Goal: Transaction & Acquisition: Book appointment/travel/reservation

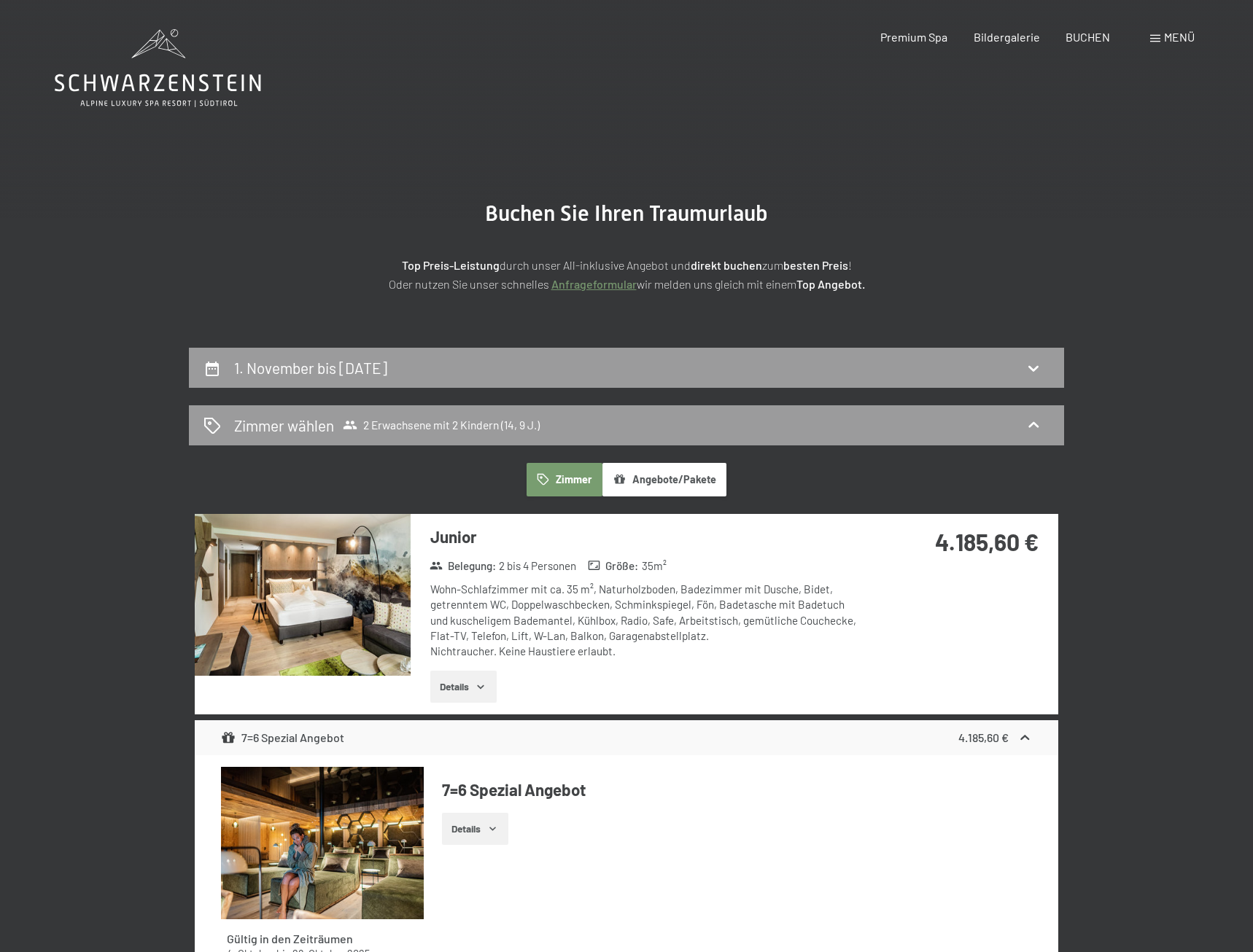
click at [764, 373] on div "1. November bis [DATE]" at bounding box center [626, 368] width 846 height 21
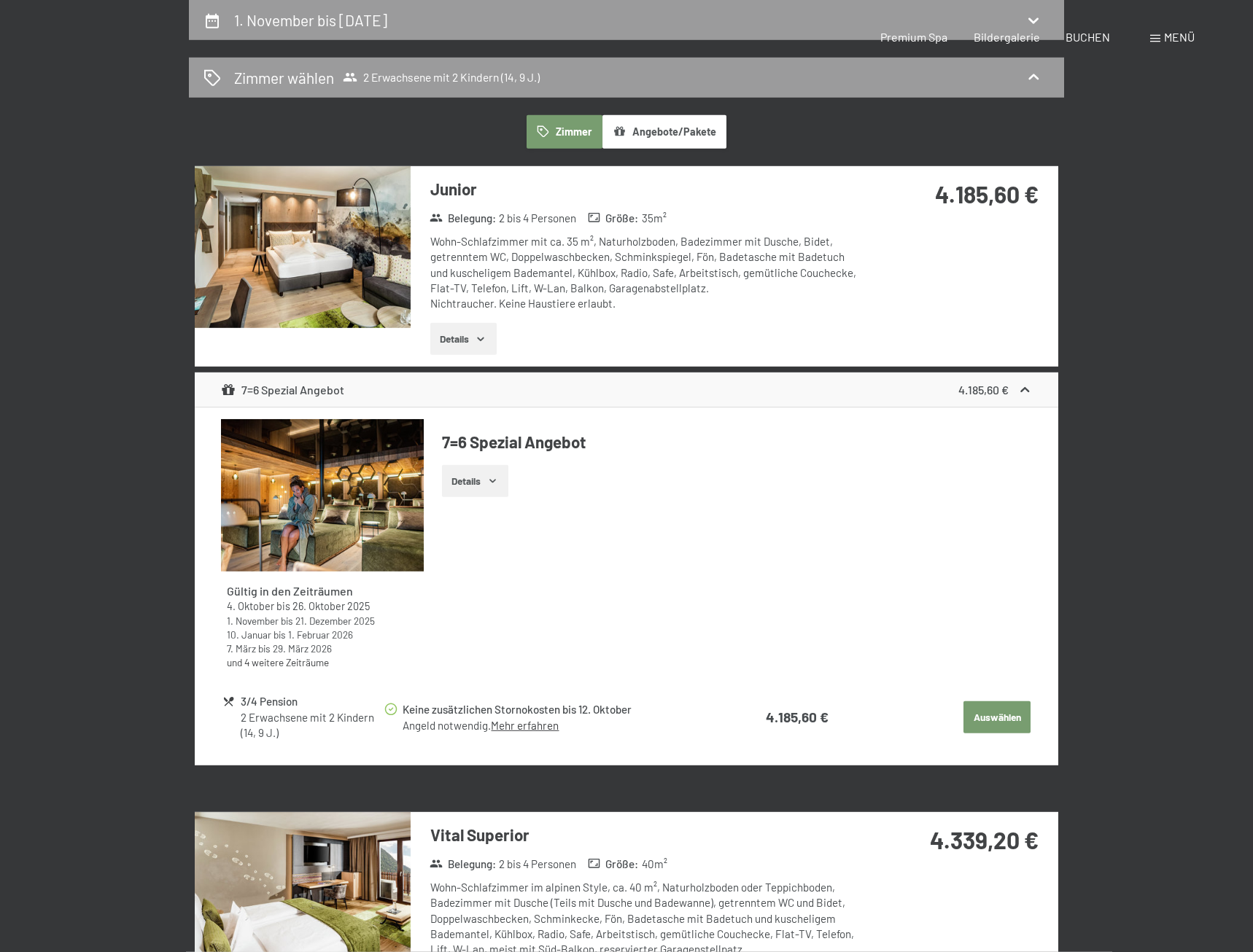
select select "14"
select select "9"
select select "[DATE]"
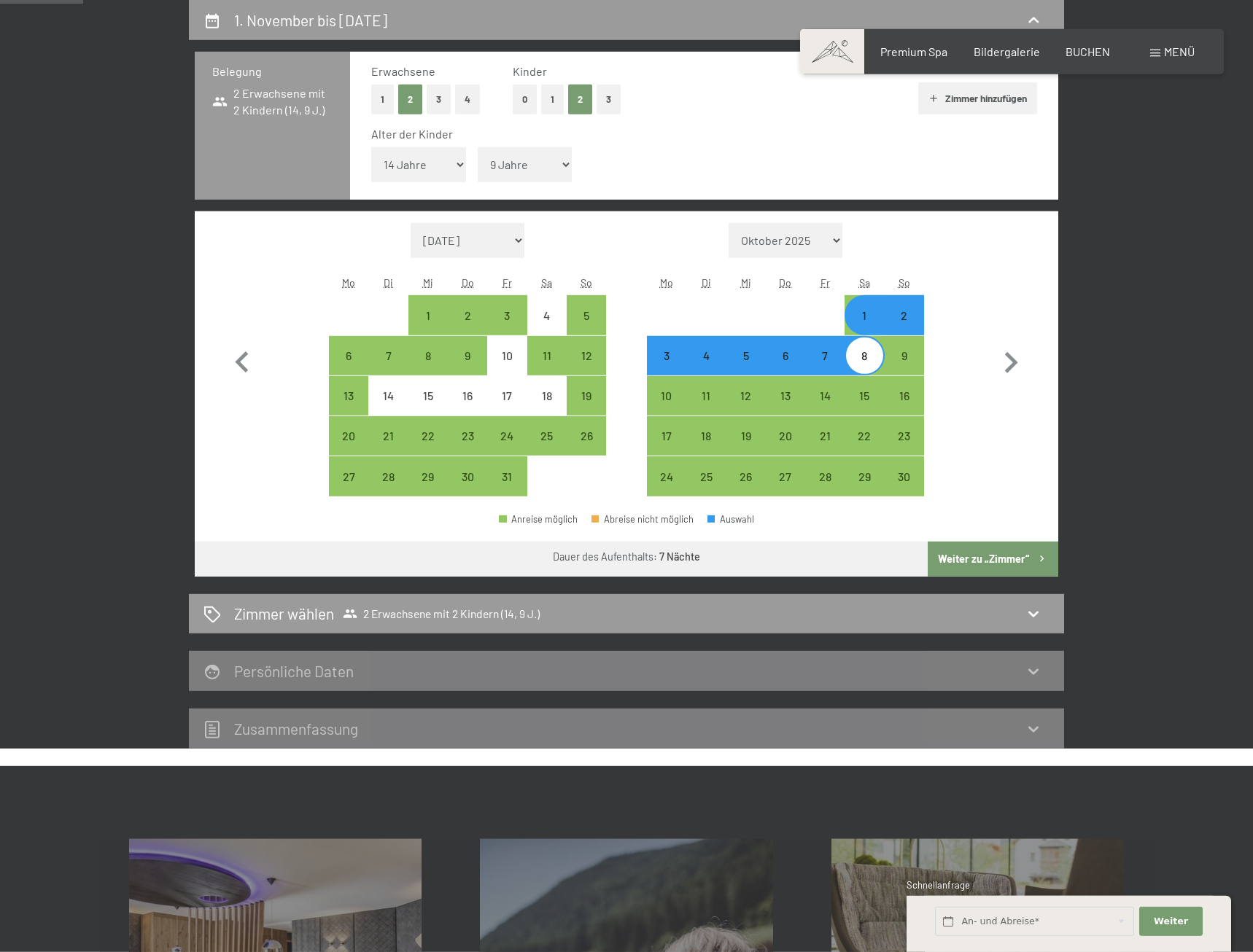
click at [909, 322] on div "2" at bounding box center [904, 327] width 37 height 37
select select "[DATE]"
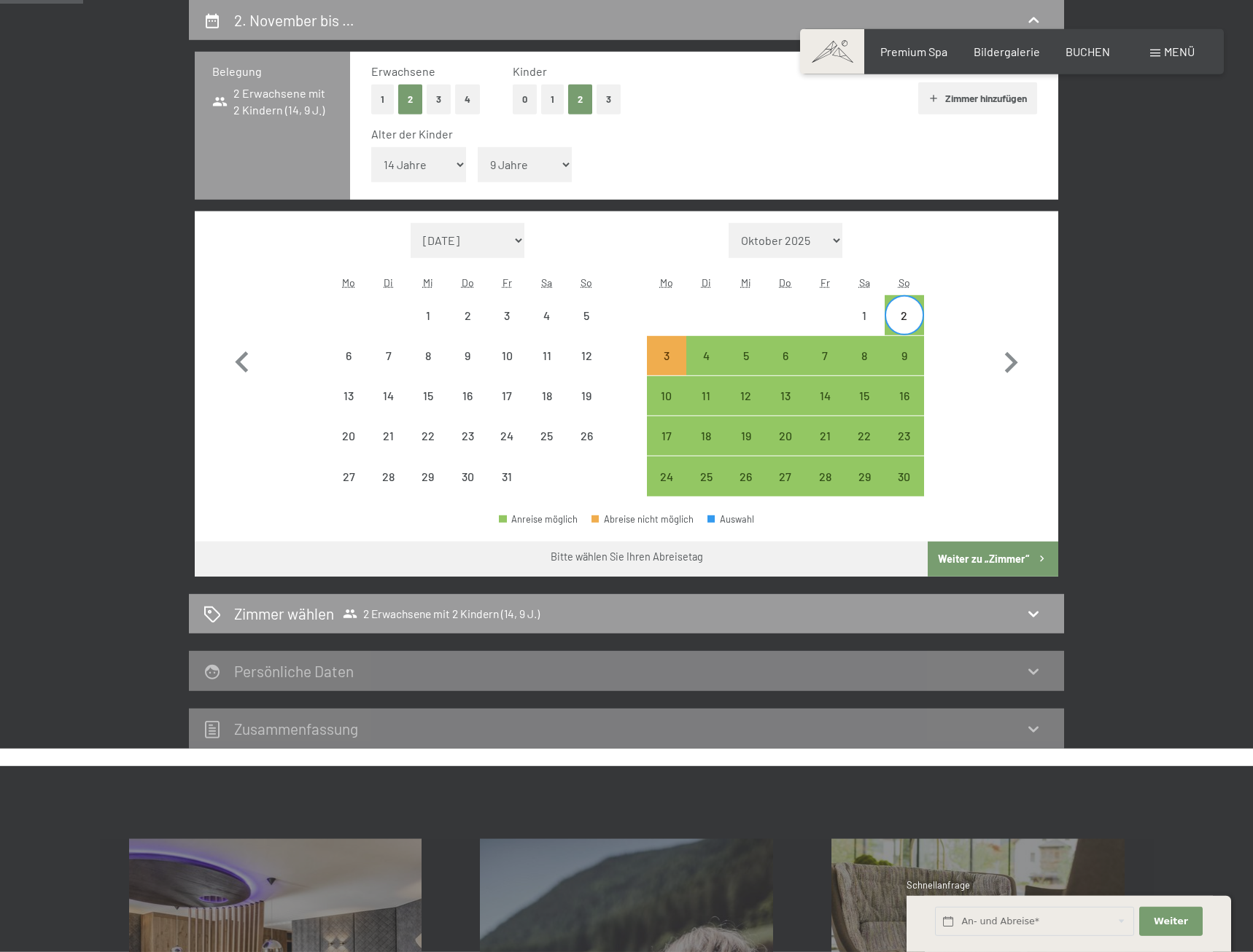
click at [873, 358] on div "8" at bounding box center [864, 368] width 37 height 37
select select "[DATE]"
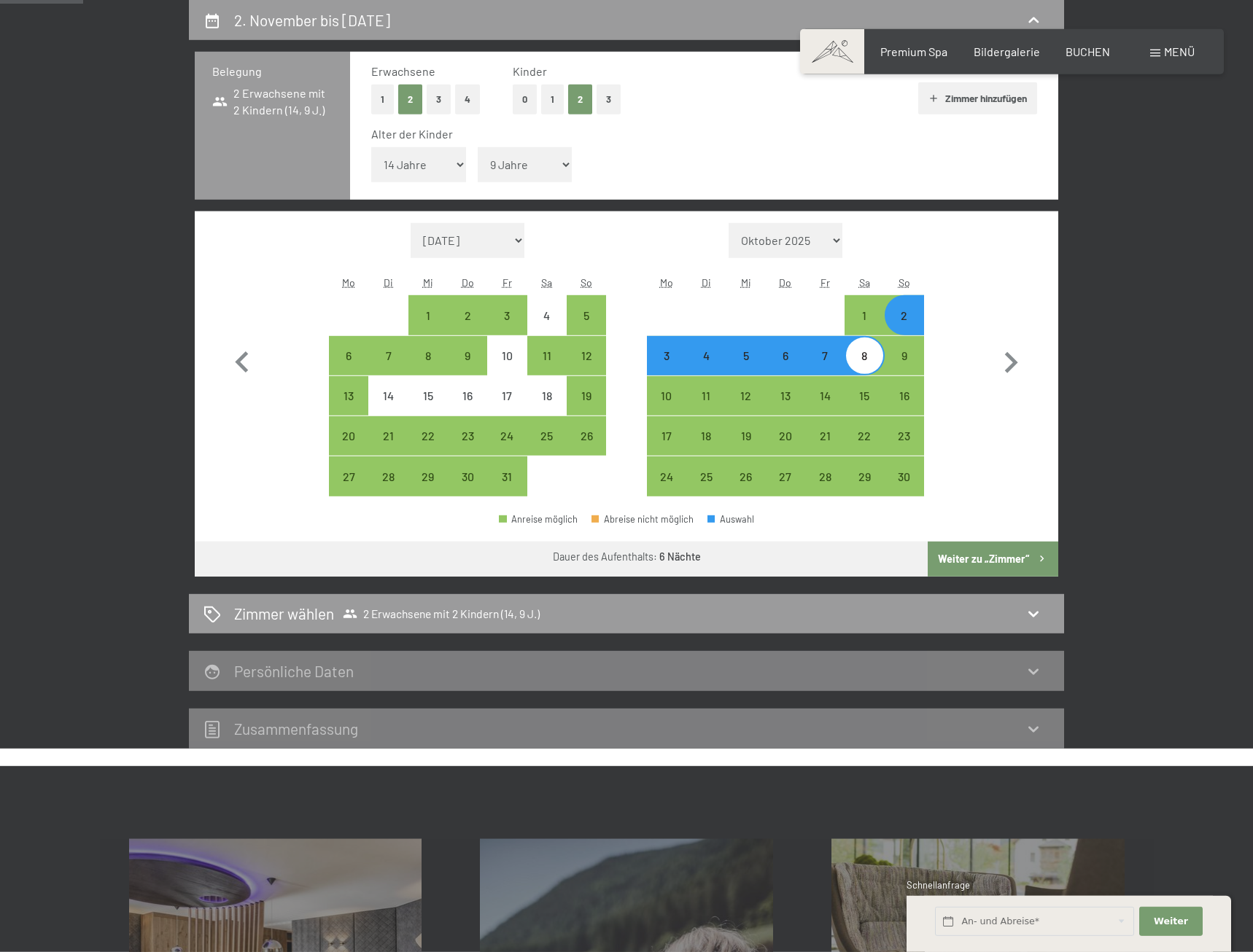
click at [978, 554] on button "Weiter zu „Zimmer“" at bounding box center [993, 558] width 131 height 35
select select "[DATE]"
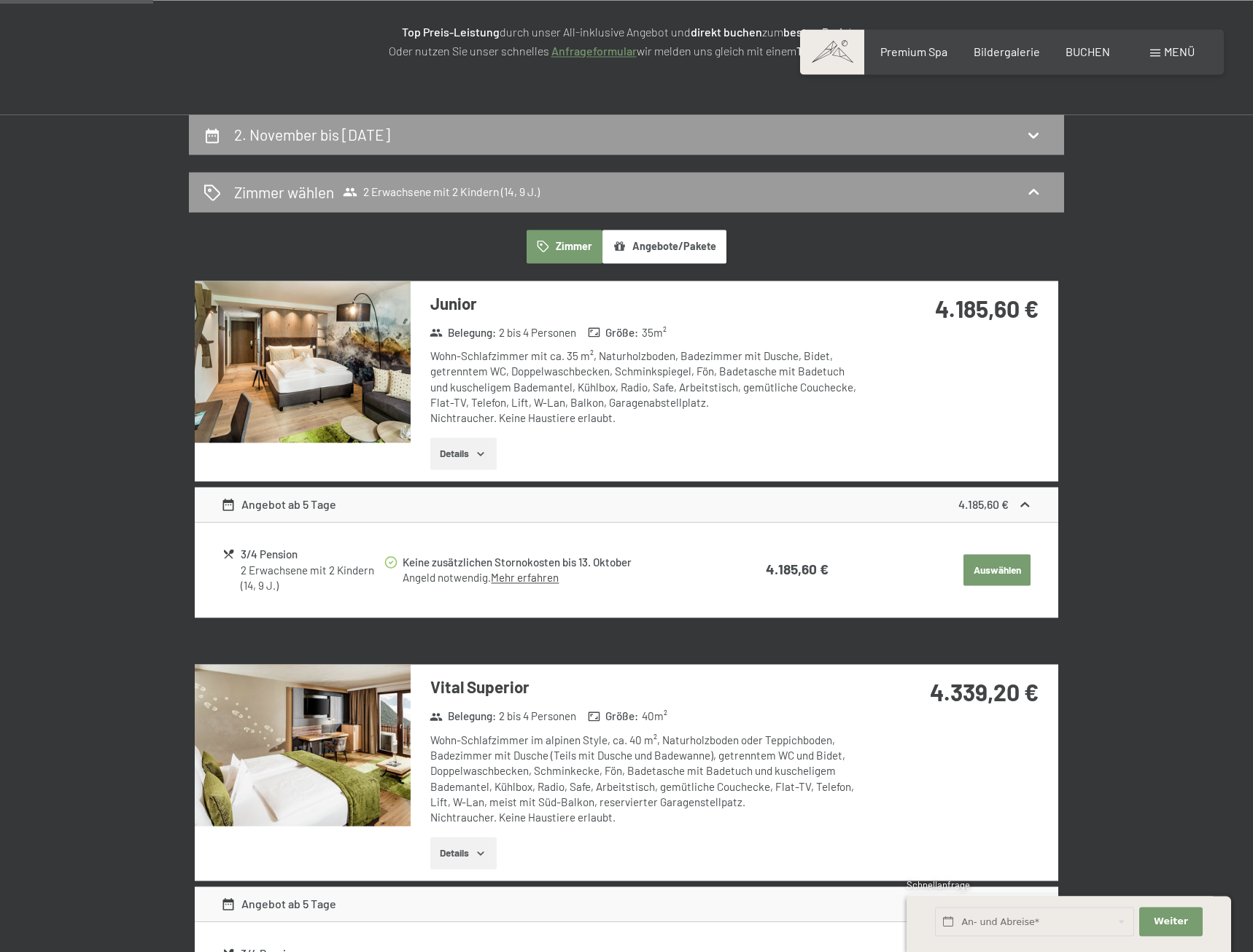
scroll to position [0, 0]
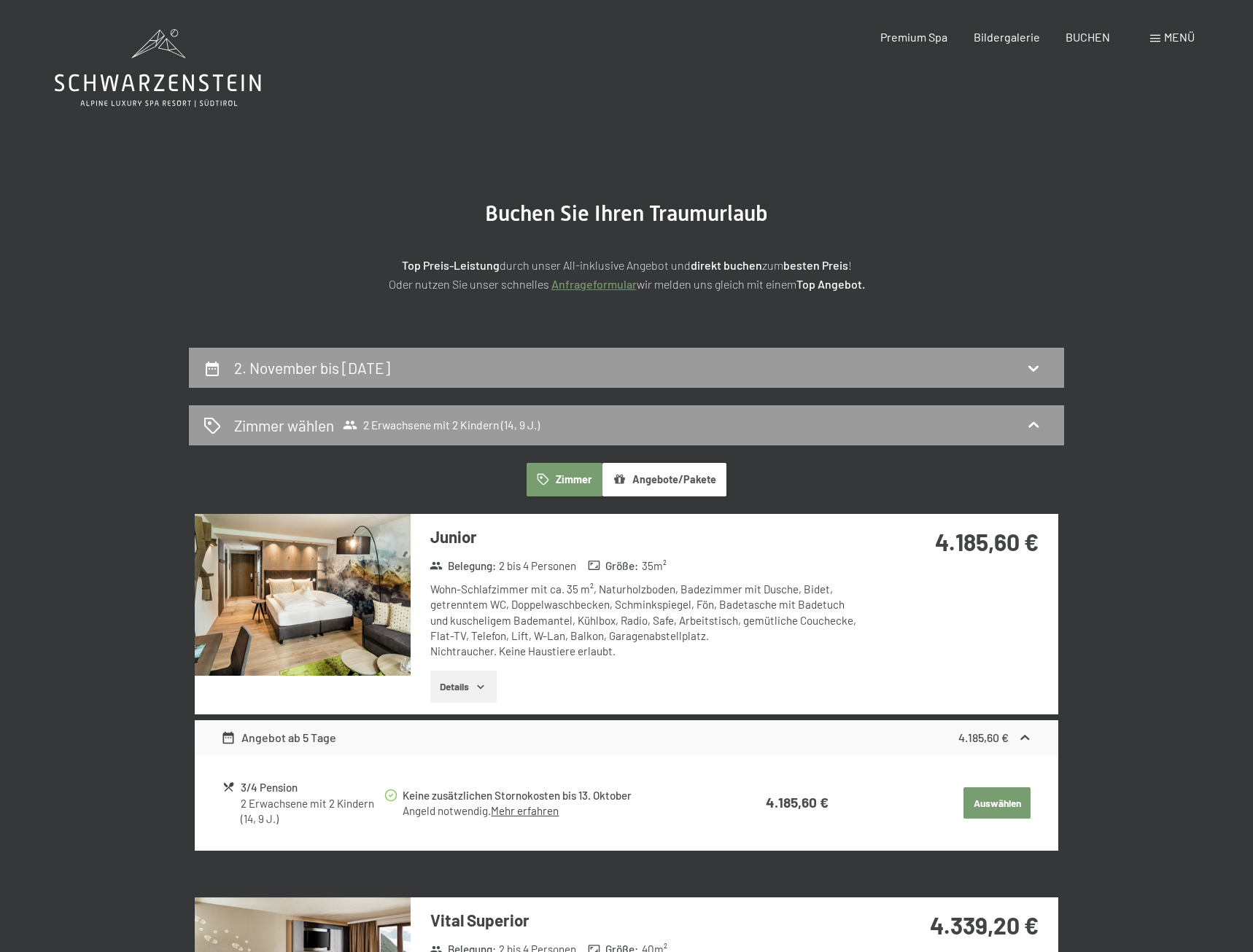
click at [908, 376] on div "2. November bis [DATE]" at bounding box center [626, 368] width 846 height 21
select select "14"
select select "9"
select select "[DATE]"
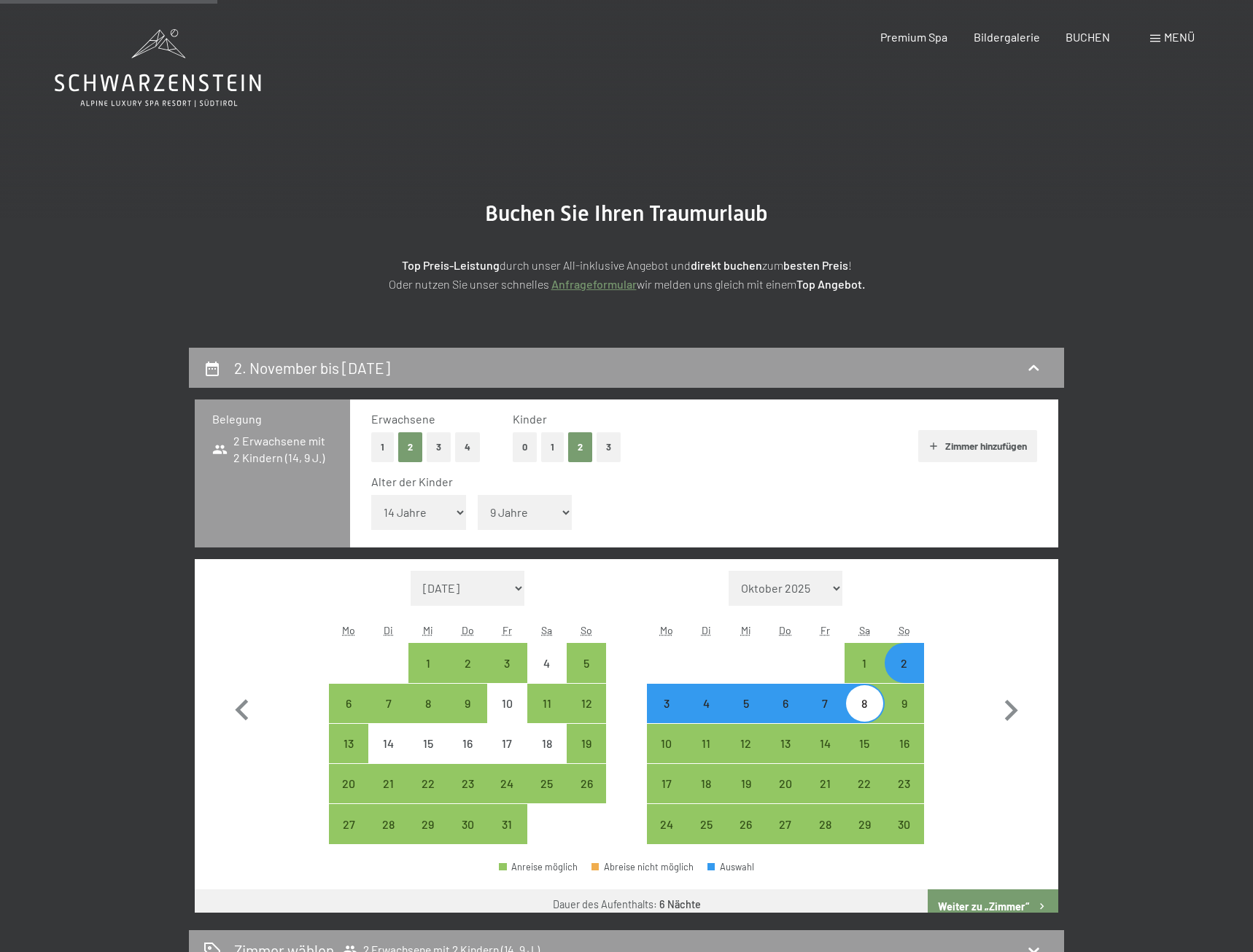
scroll to position [348, 0]
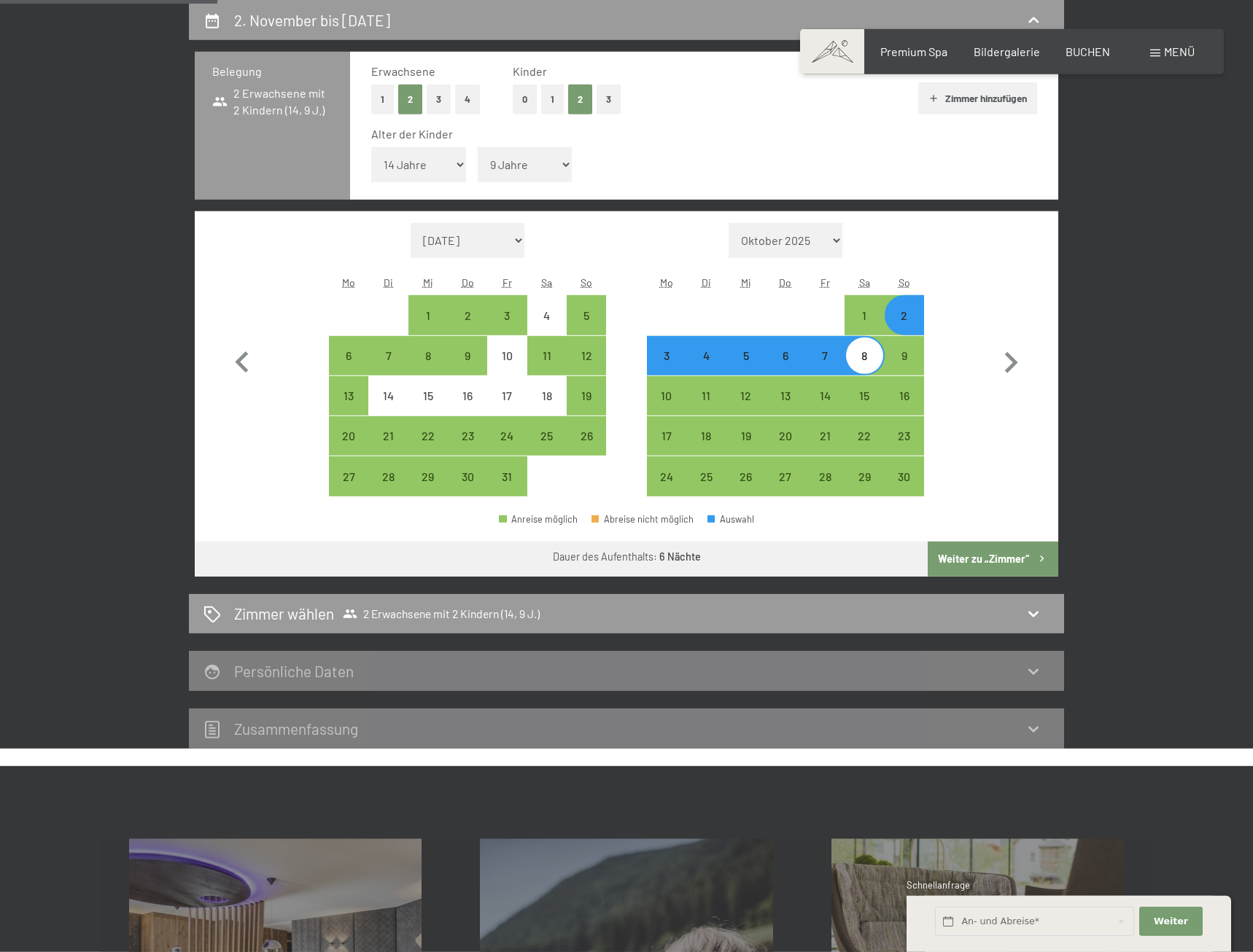
click at [905, 306] on div "2" at bounding box center [904, 315] width 37 height 37
select select "[DATE]"
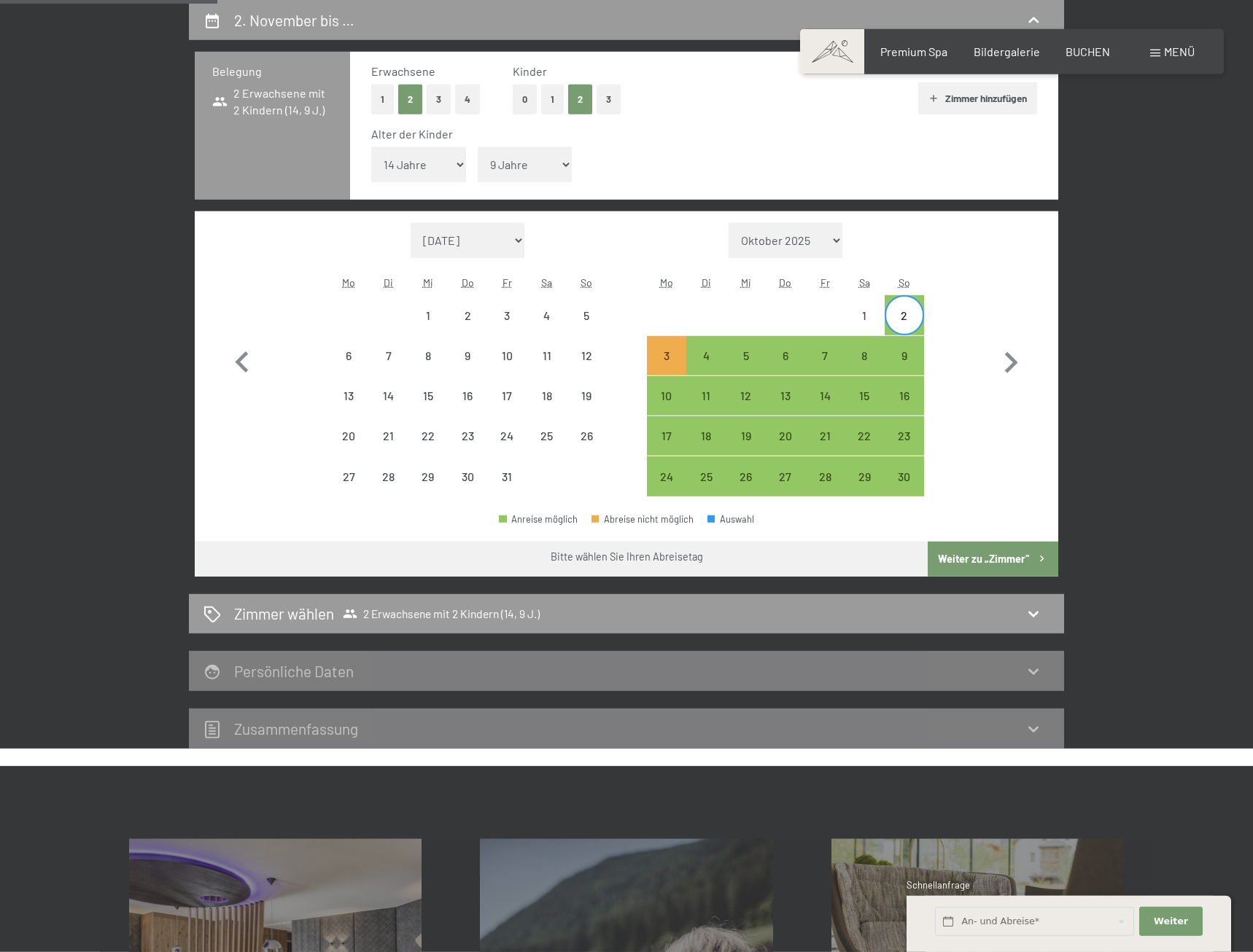
click at [912, 355] on div "9" at bounding box center [904, 368] width 37 height 37
select select "[DATE]"
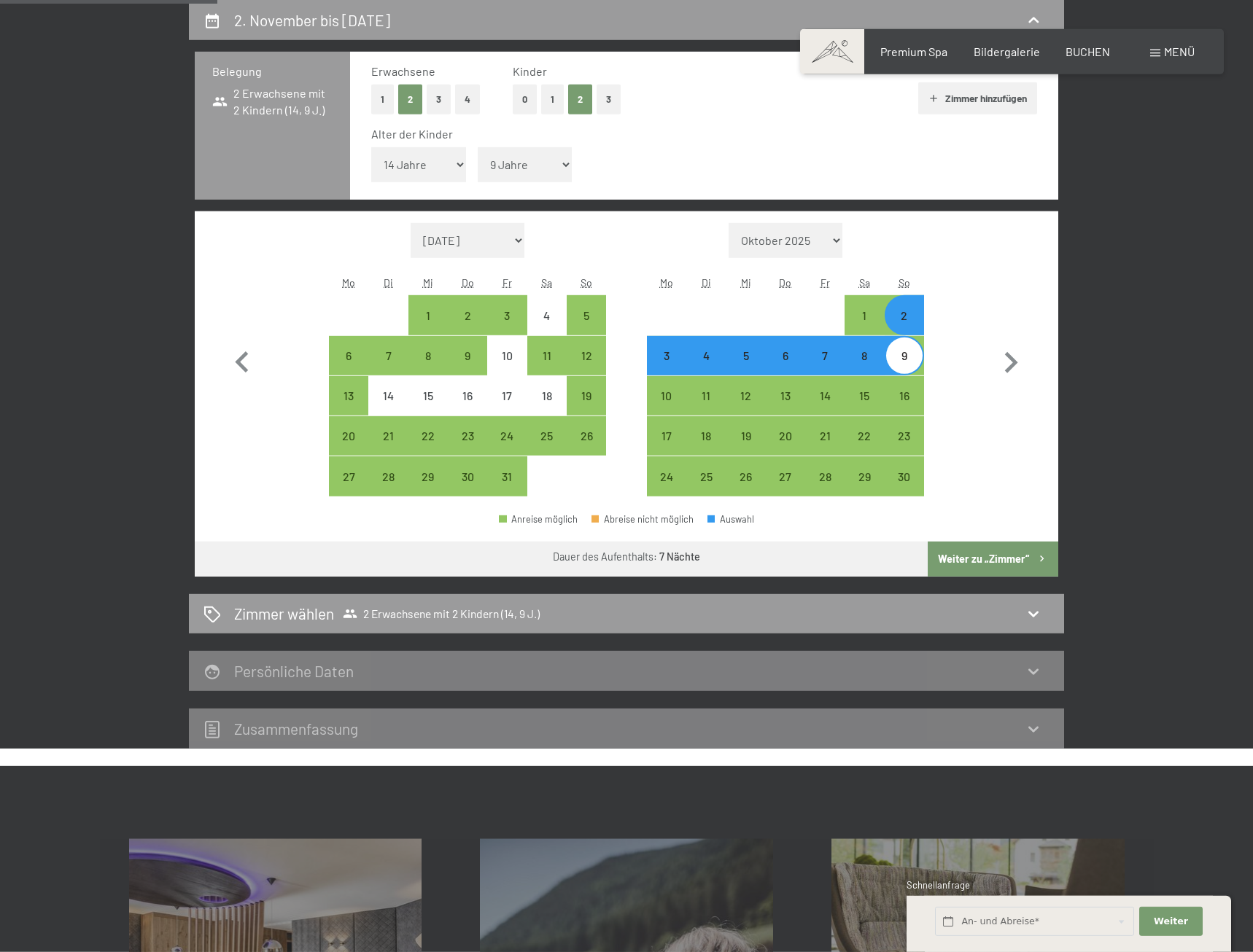
click at [993, 546] on button "Weiter zu „Zimmer“" at bounding box center [993, 558] width 131 height 35
select select "[DATE]"
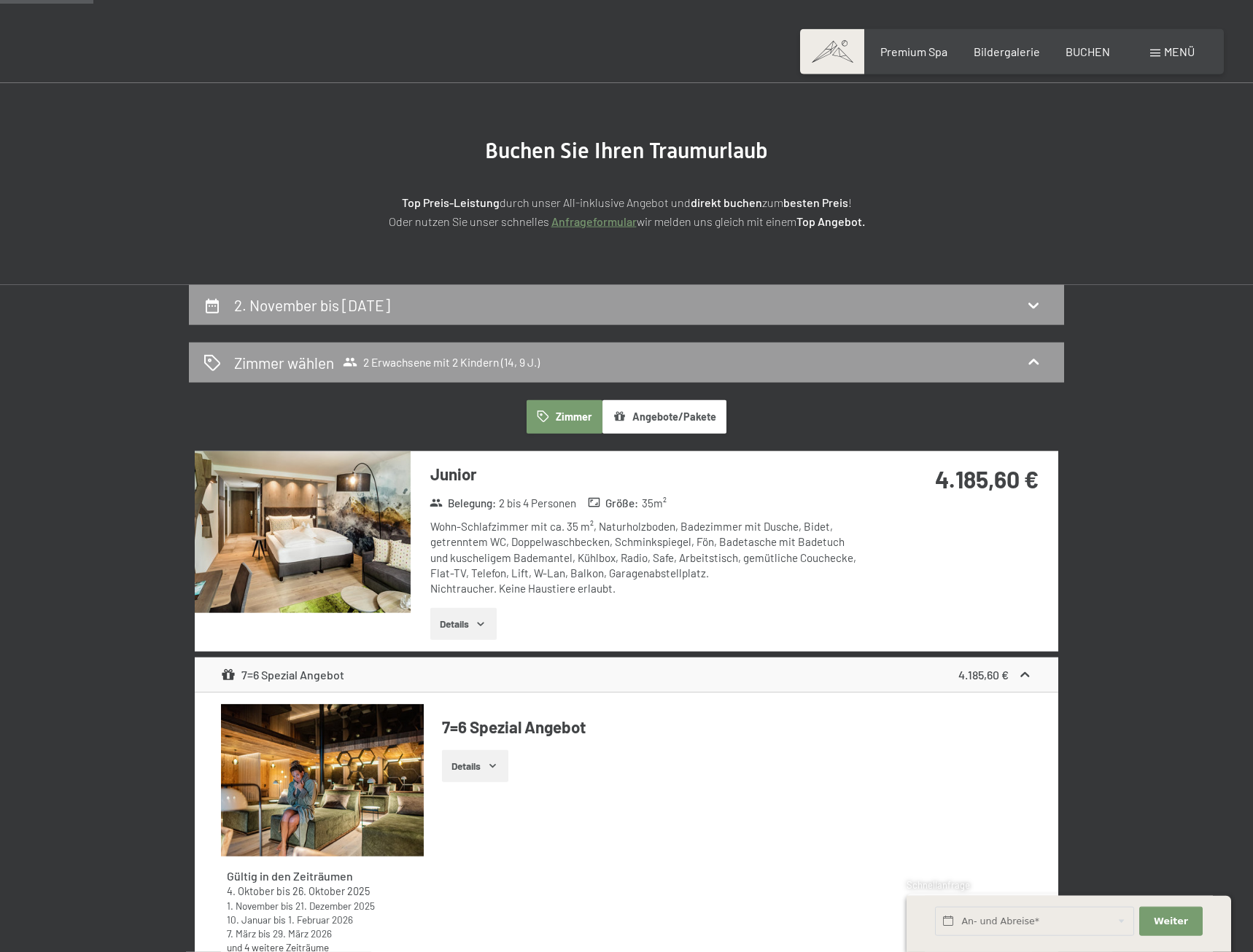
scroll to position [0, 0]
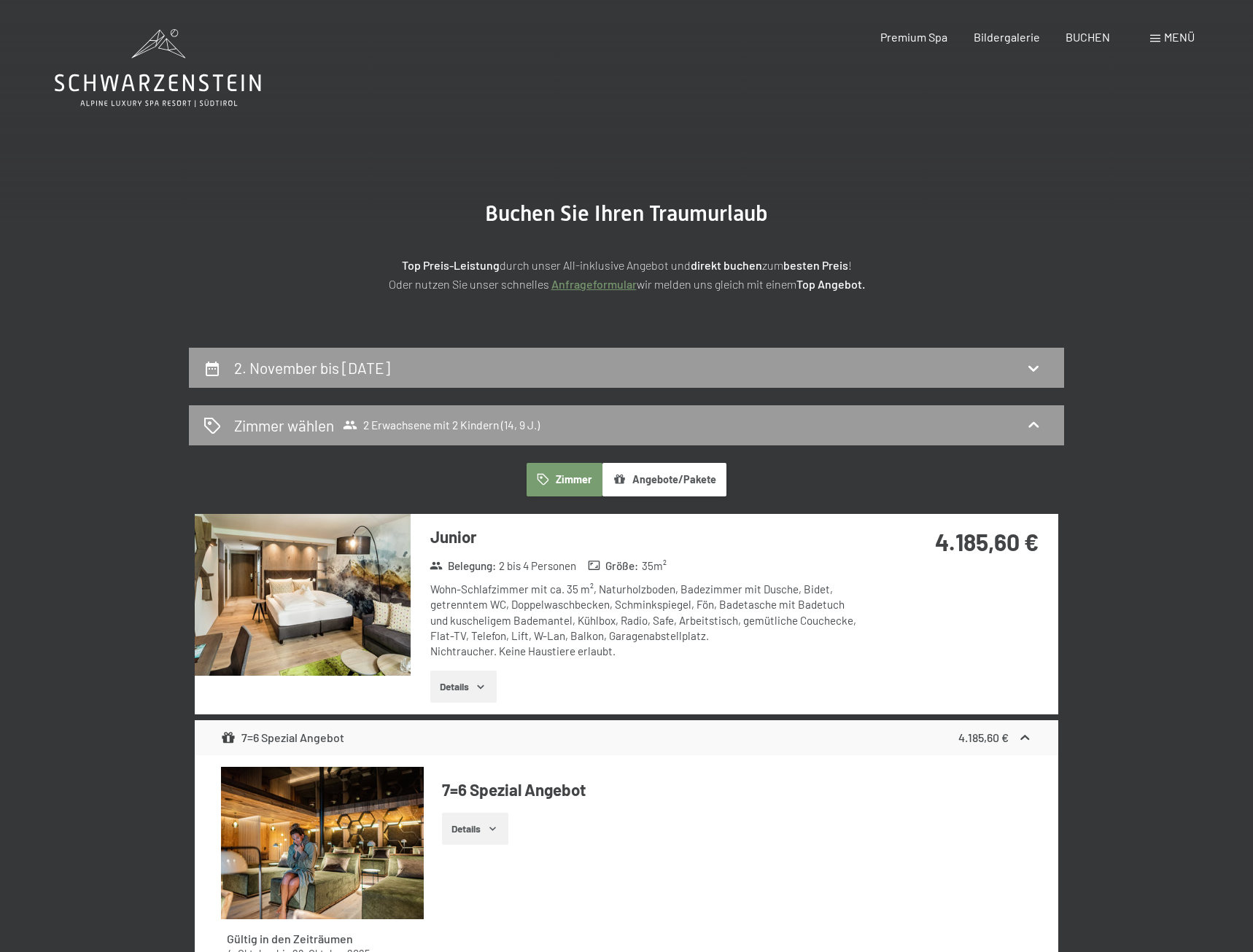
click at [919, 375] on div "2. November bis [DATE]" at bounding box center [626, 368] width 846 height 21
select select "14"
select select "9"
select select "[DATE]"
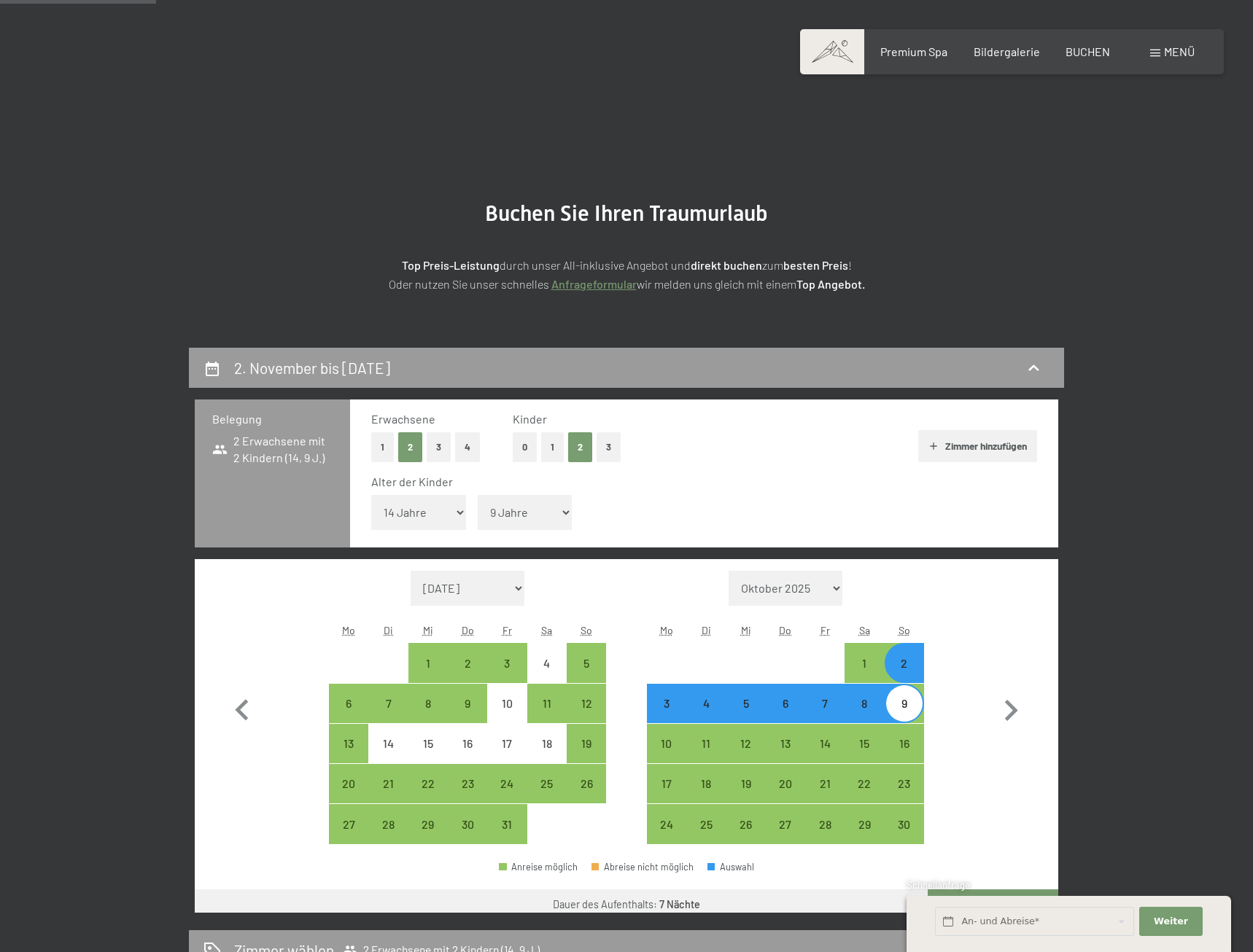
scroll to position [348, 0]
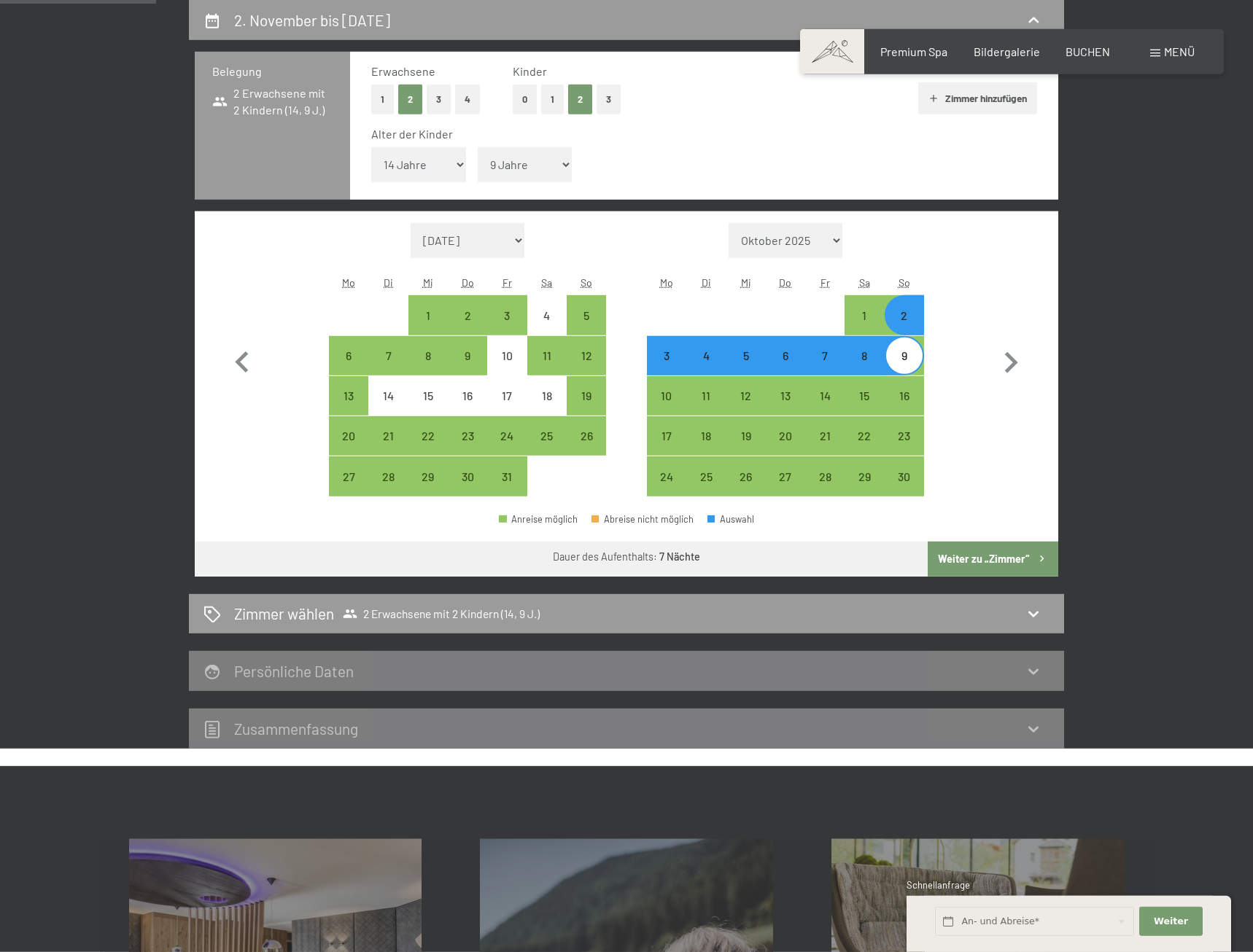
click at [908, 317] on div "2" at bounding box center [904, 327] width 37 height 37
select select "[DATE]"
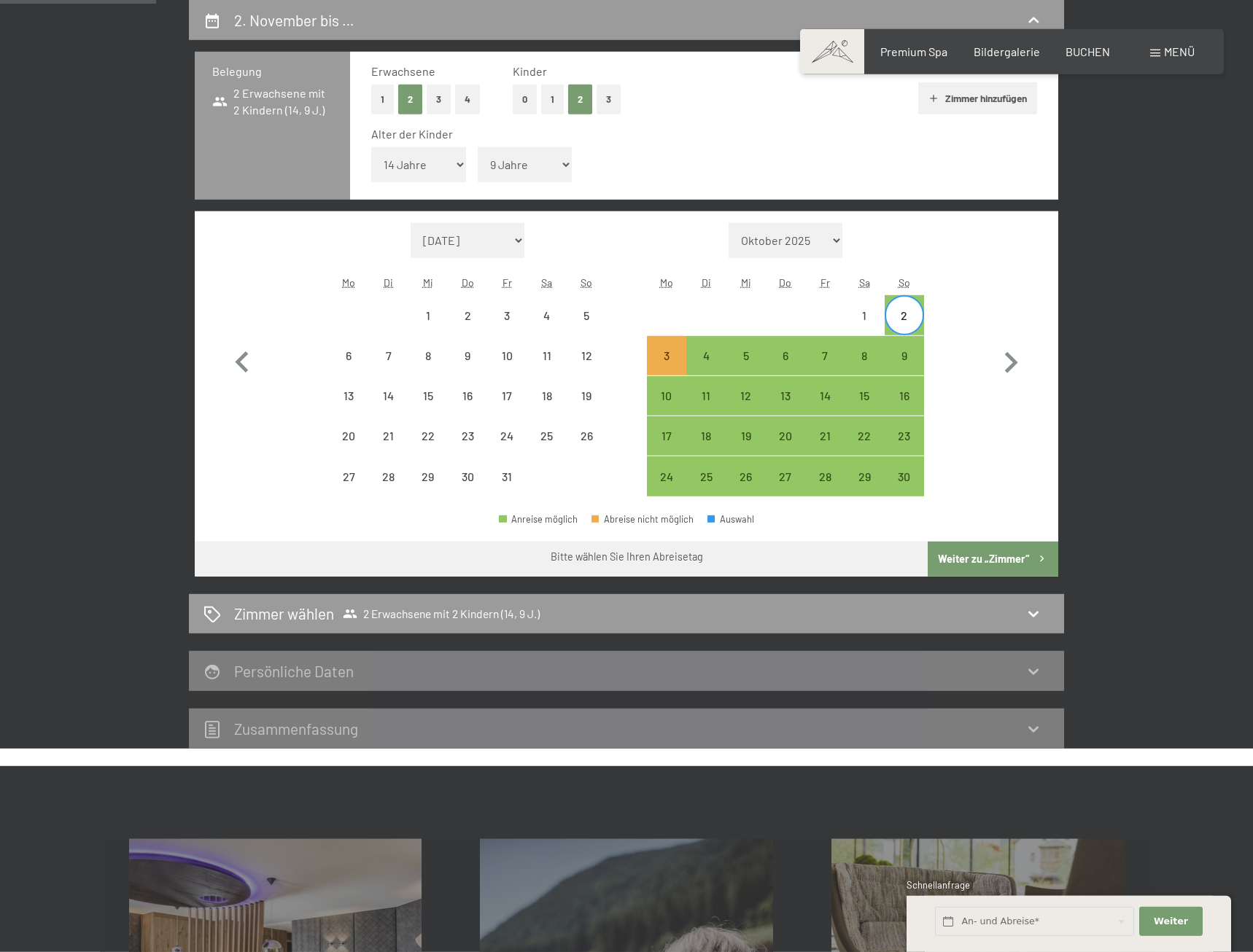
drag, startPoint x: 833, startPoint y: 351, endPoint x: 837, endPoint y: 359, distance: 8.9
click at [833, 352] on div "7" at bounding box center [824, 368] width 37 height 37
select select "[DATE]"
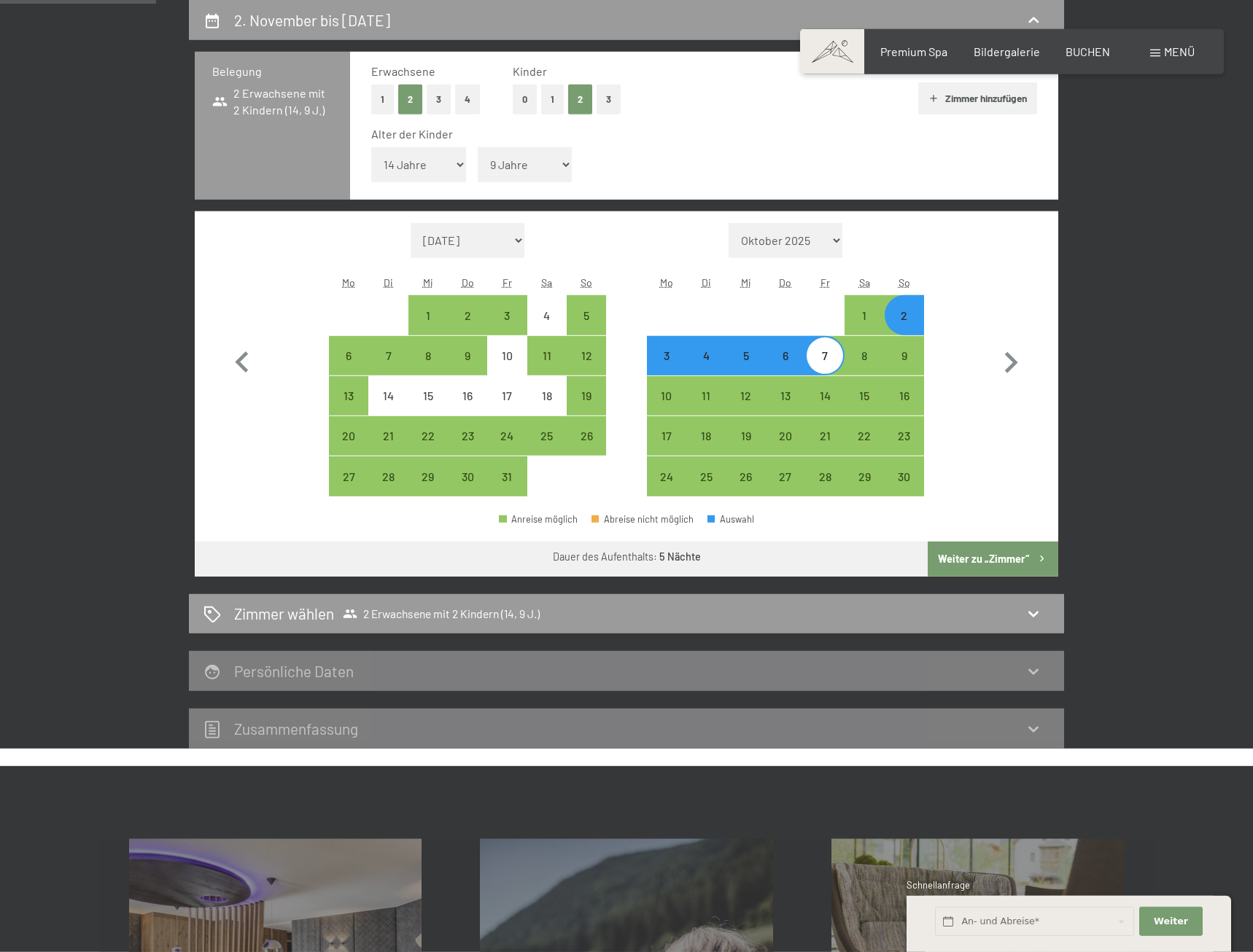
click at [989, 548] on button "Weiter zu „Zimmer“" at bounding box center [993, 558] width 131 height 35
select select "[DATE]"
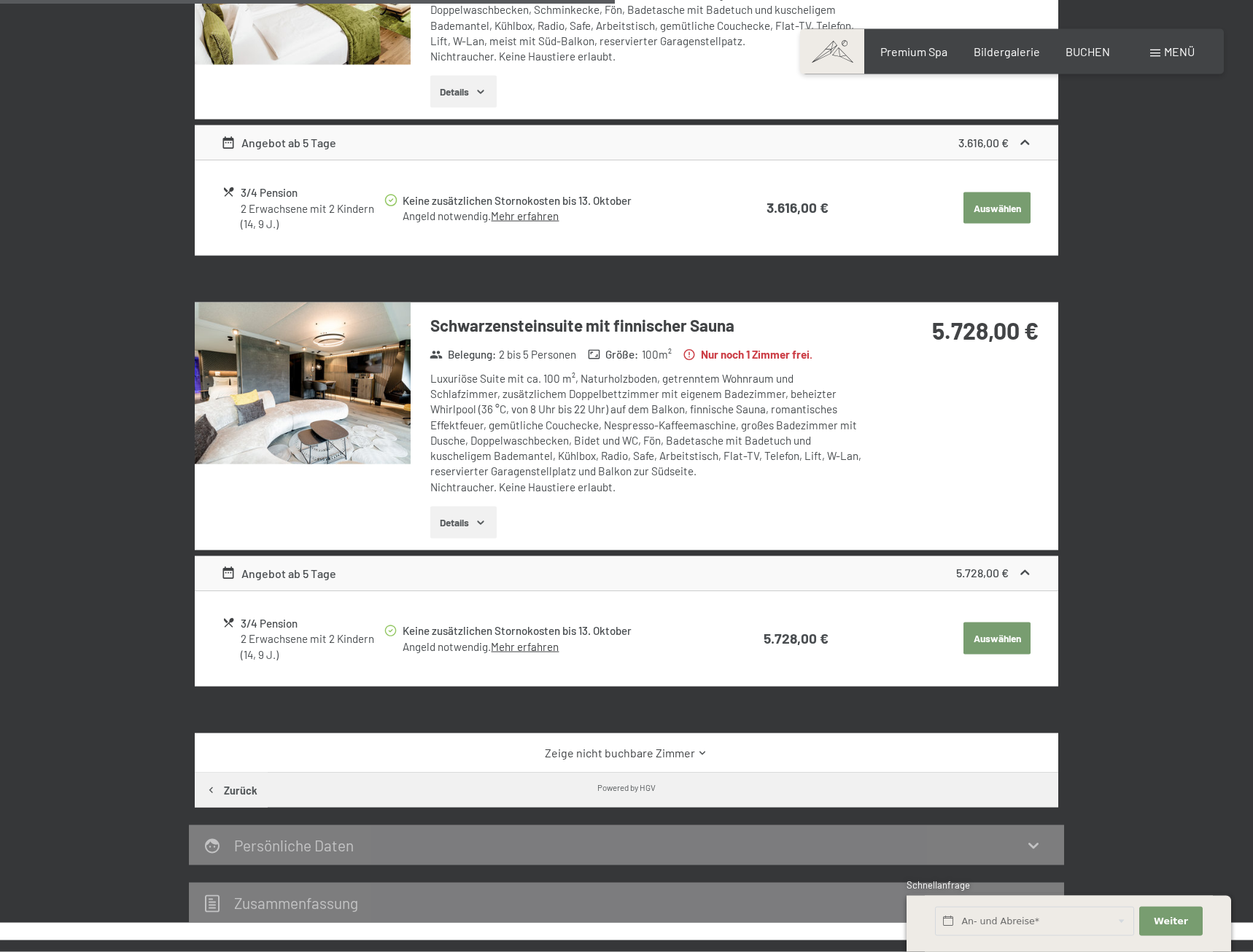
scroll to position [1000, 0]
